Goal: Task Accomplishment & Management: Manage account settings

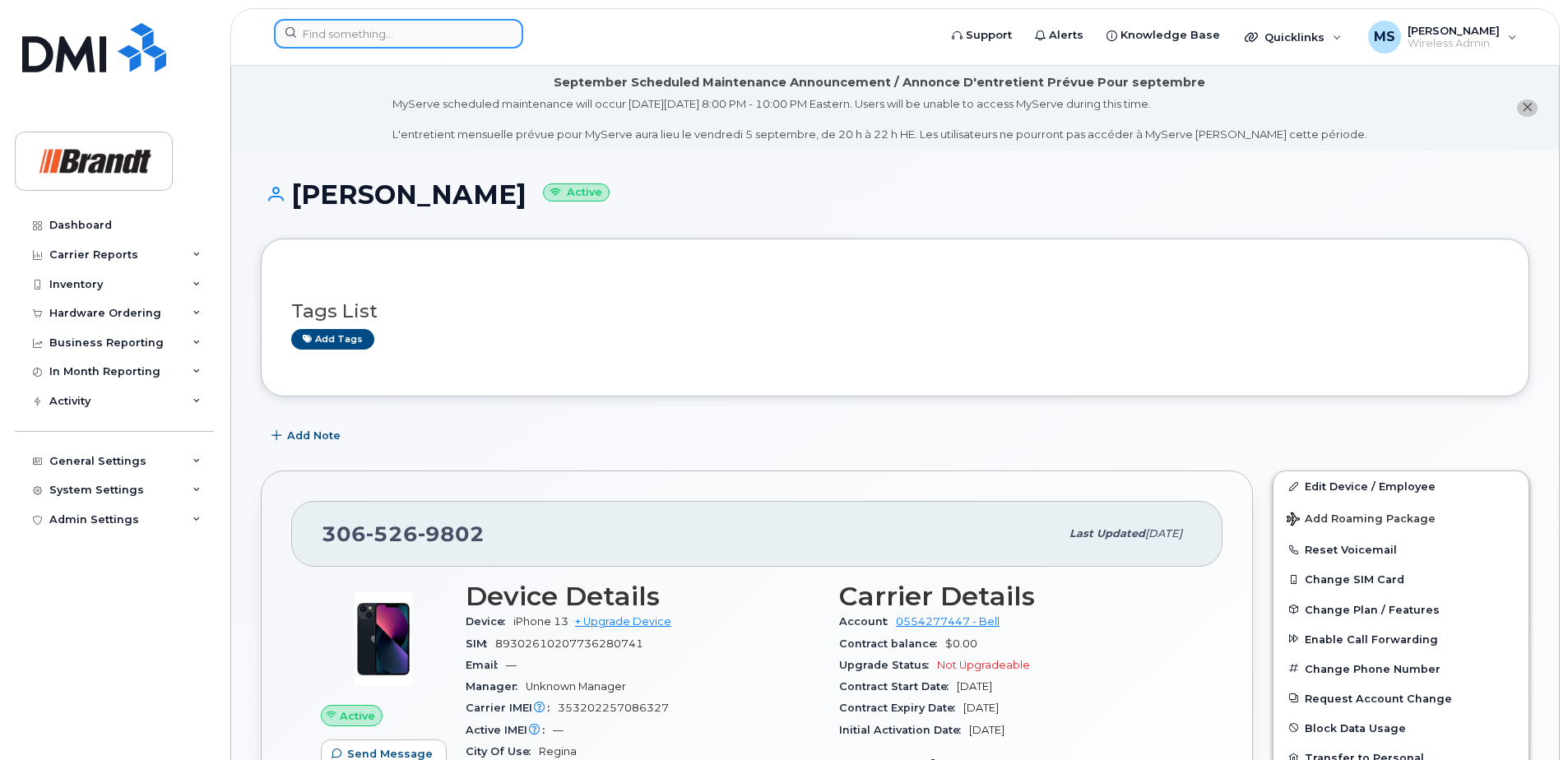
scroll to position [1096, 0]
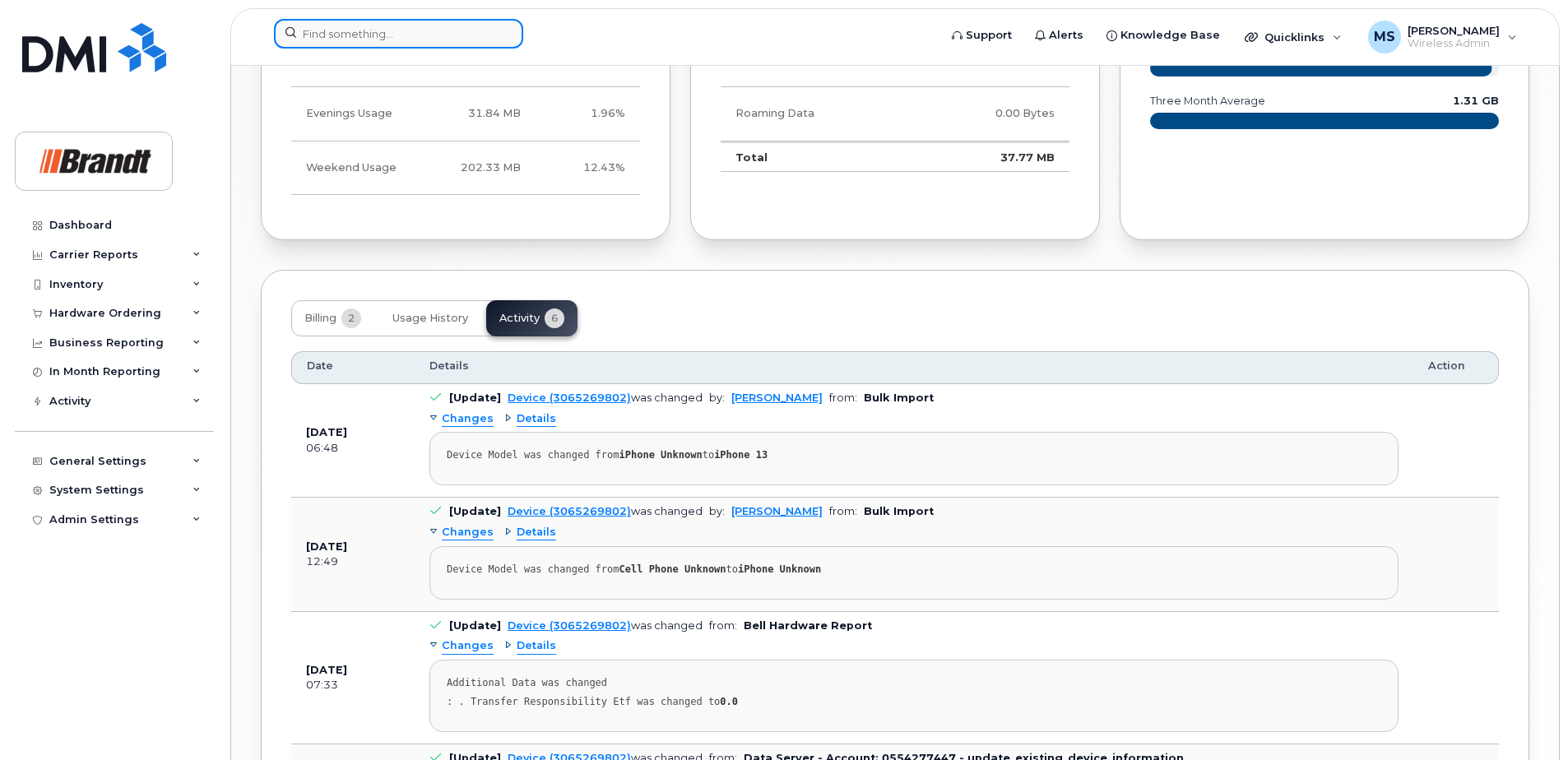
drag, startPoint x: 0, startPoint y: 0, endPoint x: 480, endPoint y: 32, distance: 481.1
click at [474, 33] on input at bounding box center [398, 33] width 249 height 30
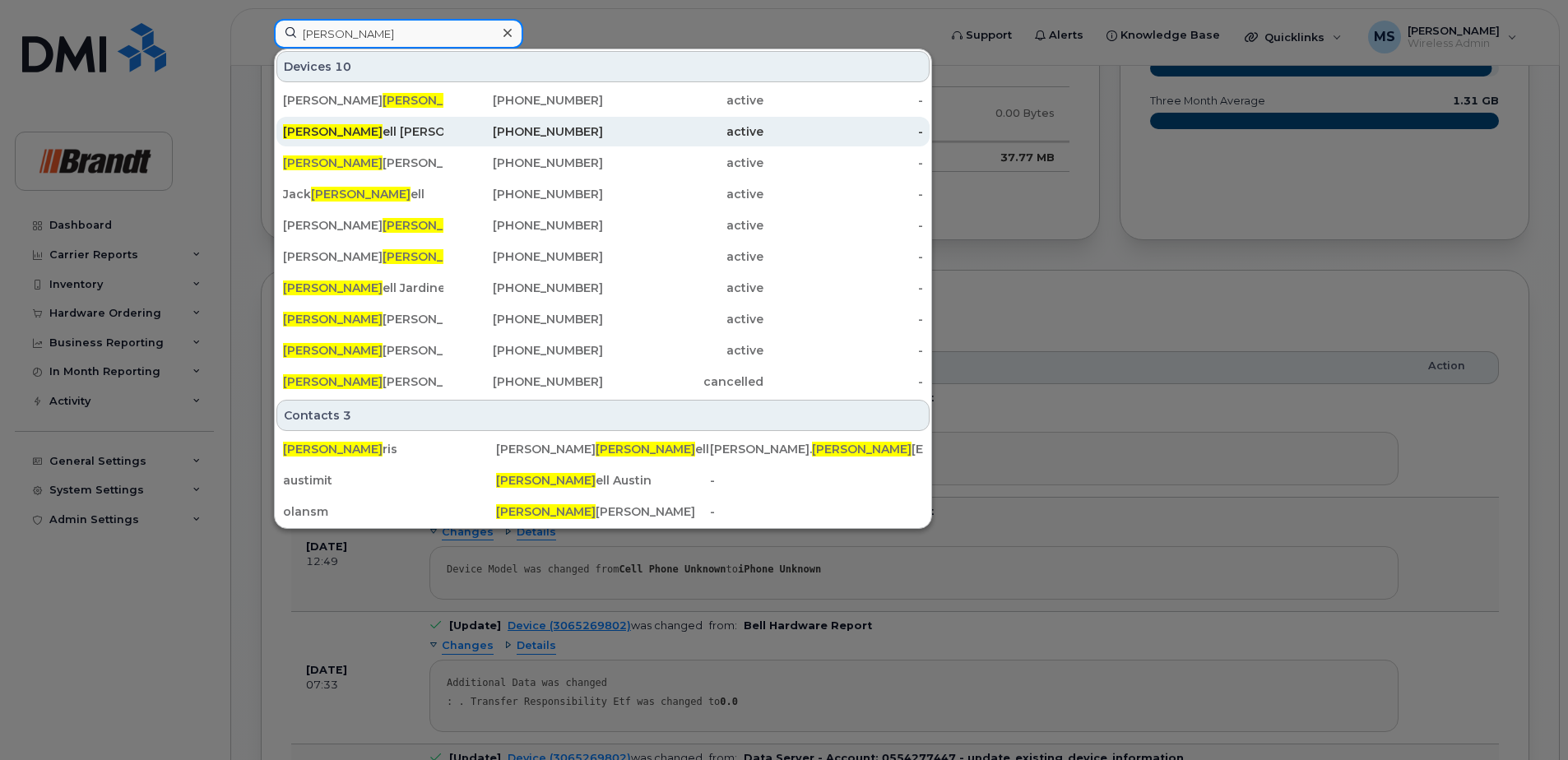
type input "[PERSON_NAME]"
click at [417, 137] on div "[PERSON_NAME] [PERSON_NAME] At It" at bounding box center [363, 131] width 160 height 17
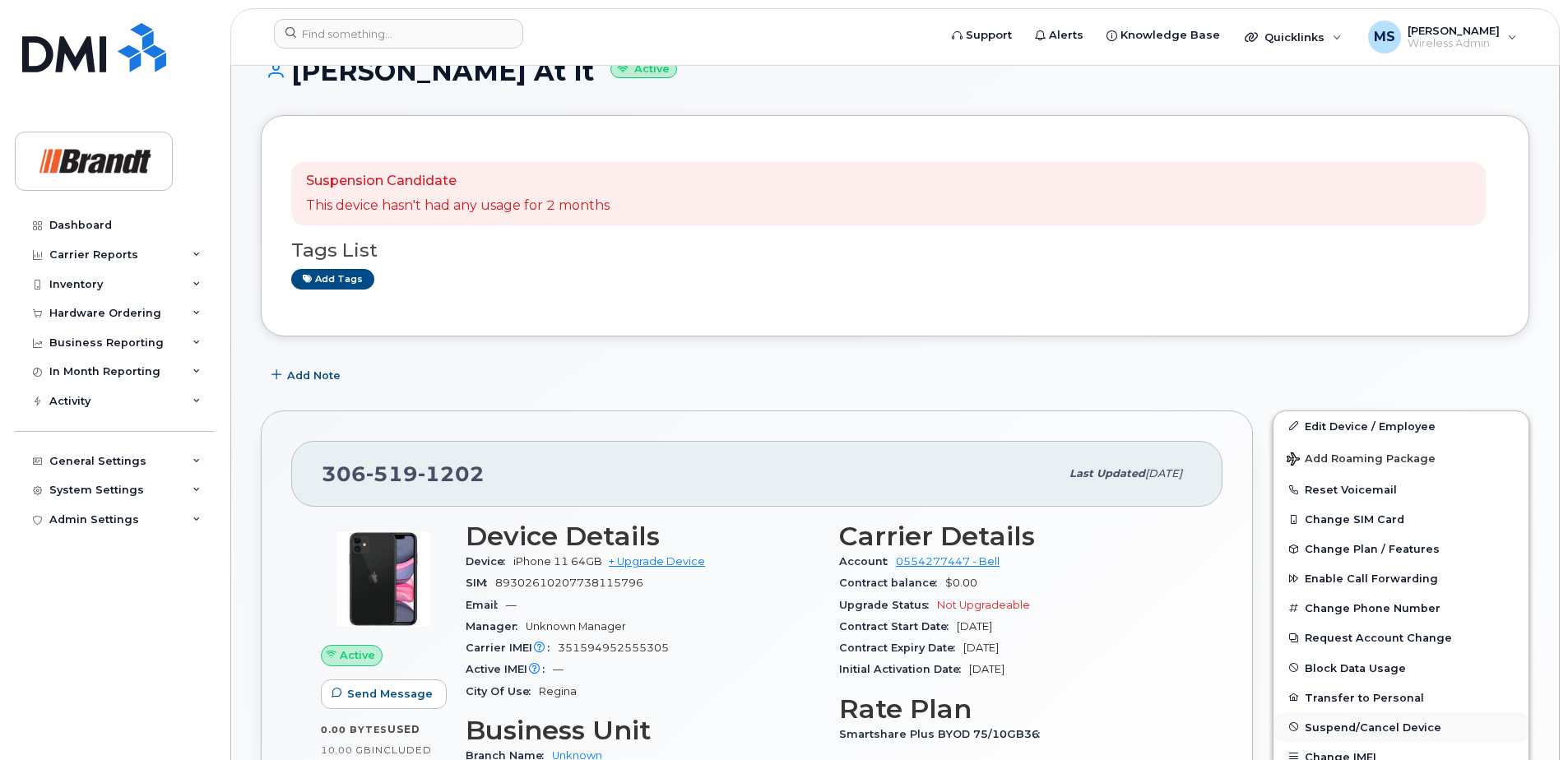
scroll to position [165, 0]
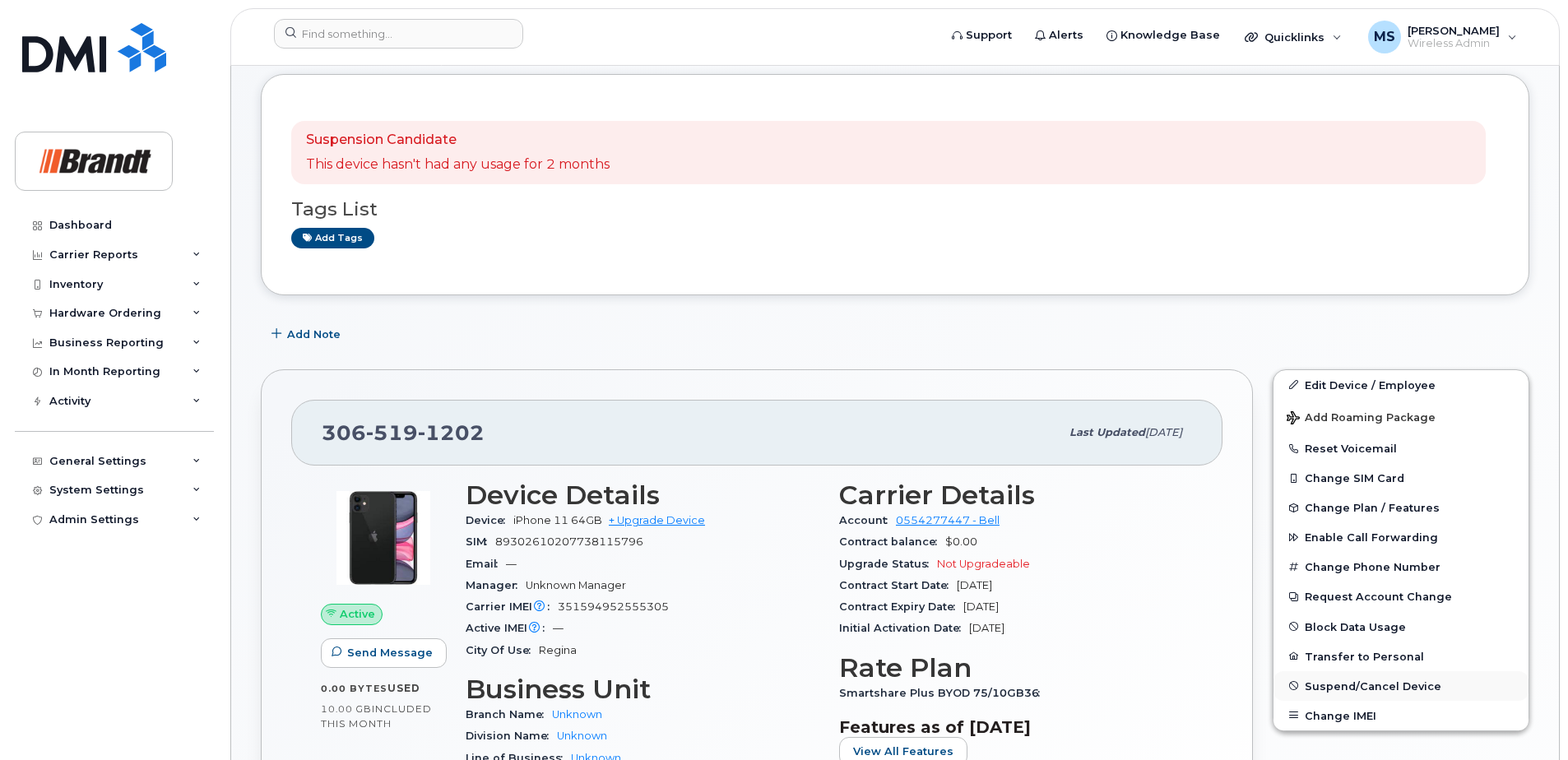
click at [1354, 686] on span "Suspend/Cancel Device" at bounding box center [1373, 685] width 137 height 12
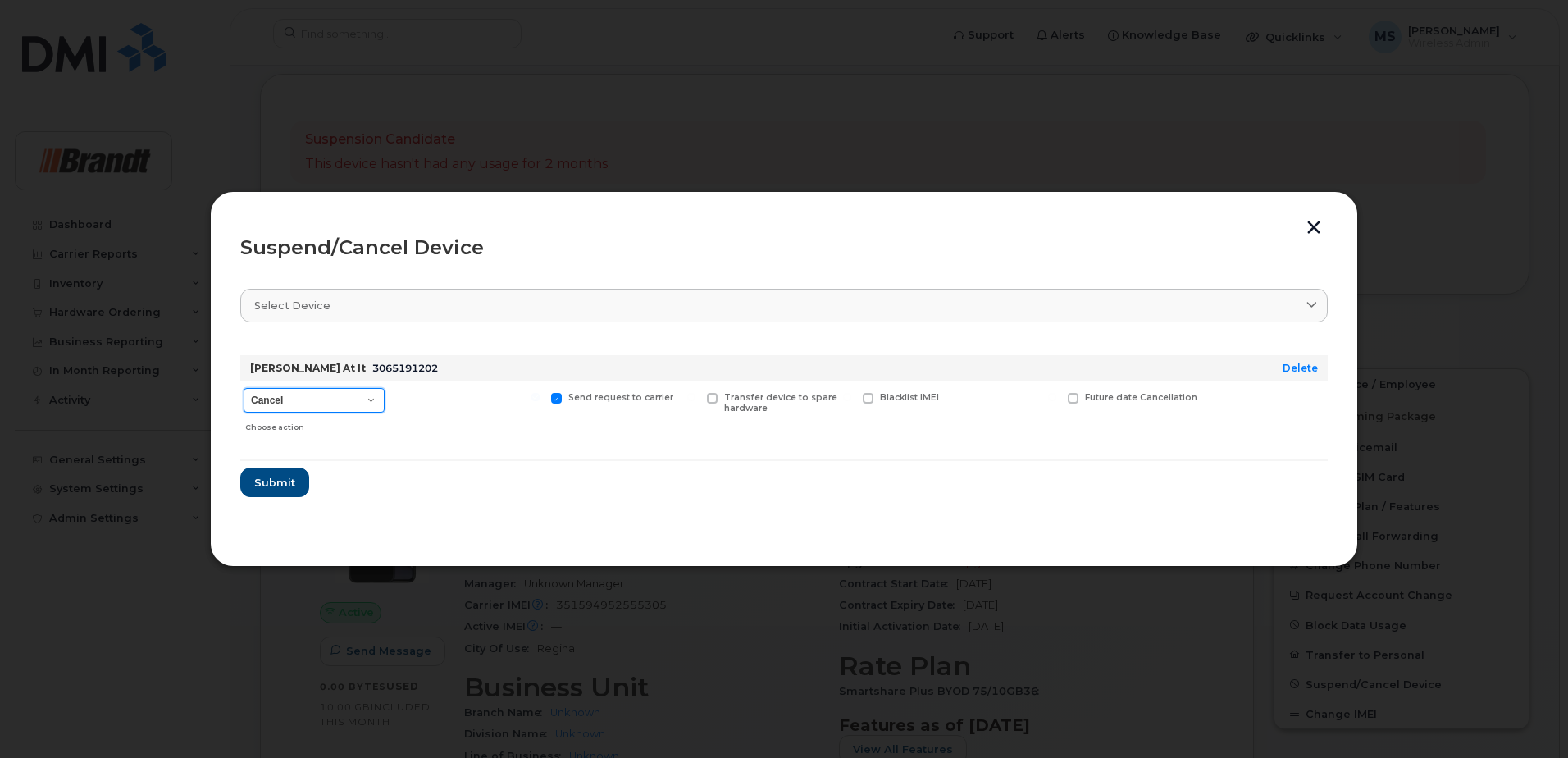
click at [359, 394] on select "Cancel Suspend - Extend Suspension Suspend - Reduced Rate Suspend - Full Rate S…" at bounding box center [314, 400] width 141 height 25
select select "[object Object]"
click at [244, 388] on select "Cancel Suspend - Extend Suspension Suspend - Reduced Rate Suspend - Full Rate S…" at bounding box center [314, 400] width 141 height 25
click at [476, 403] on span "Available for new activations/redeployments" at bounding box center [473, 403] width 123 height 21
click at [384, 402] on input "Available for new activations/redeployments" at bounding box center [379, 397] width 8 height 8
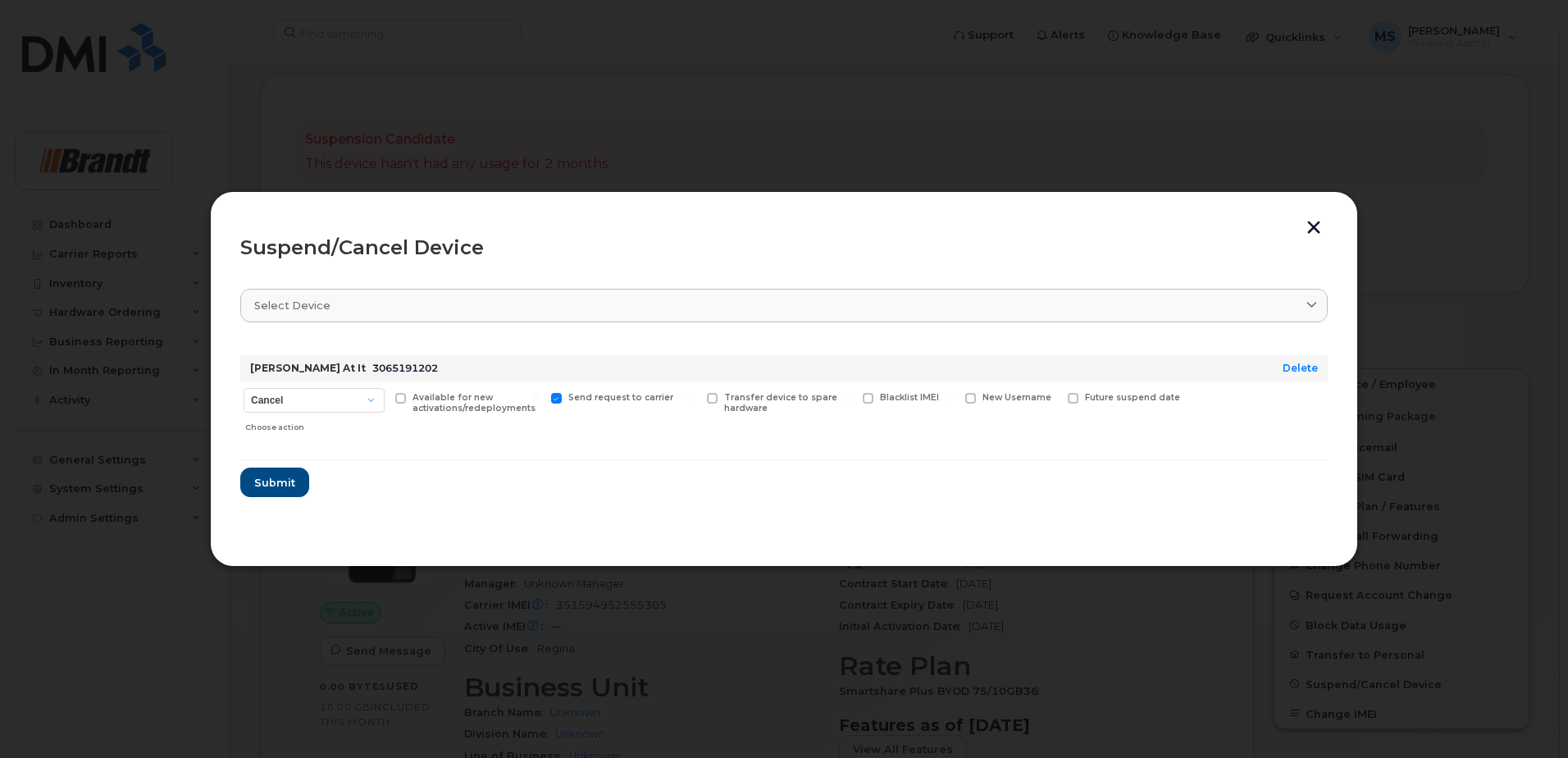
checkbox input "true"
click at [274, 487] on span "Submit" at bounding box center [274, 482] width 41 height 16
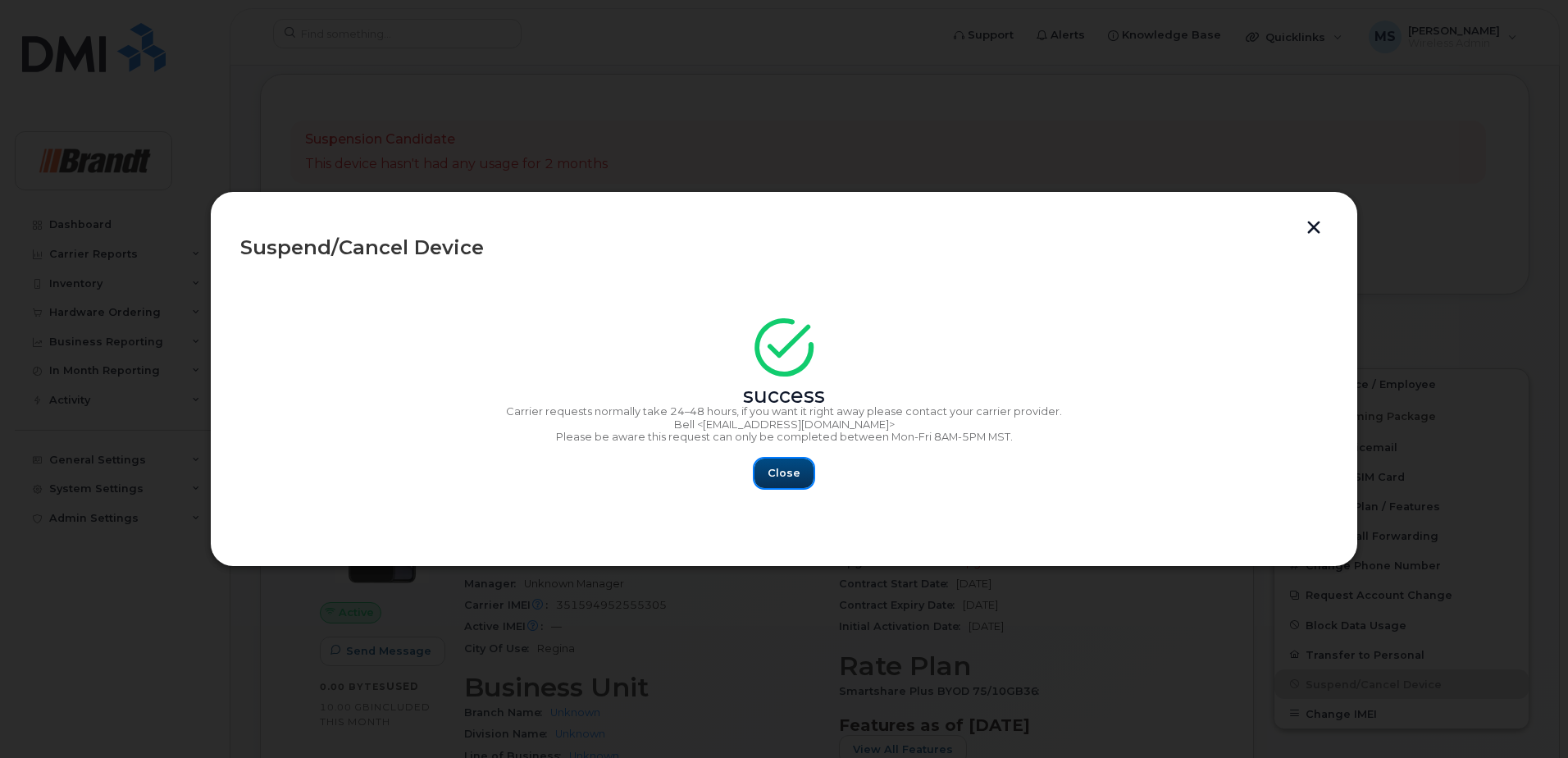
click at [791, 472] on span "Close" at bounding box center [784, 473] width 33 height 16
